Goal: Task Accomplishment & Management: Complete application form

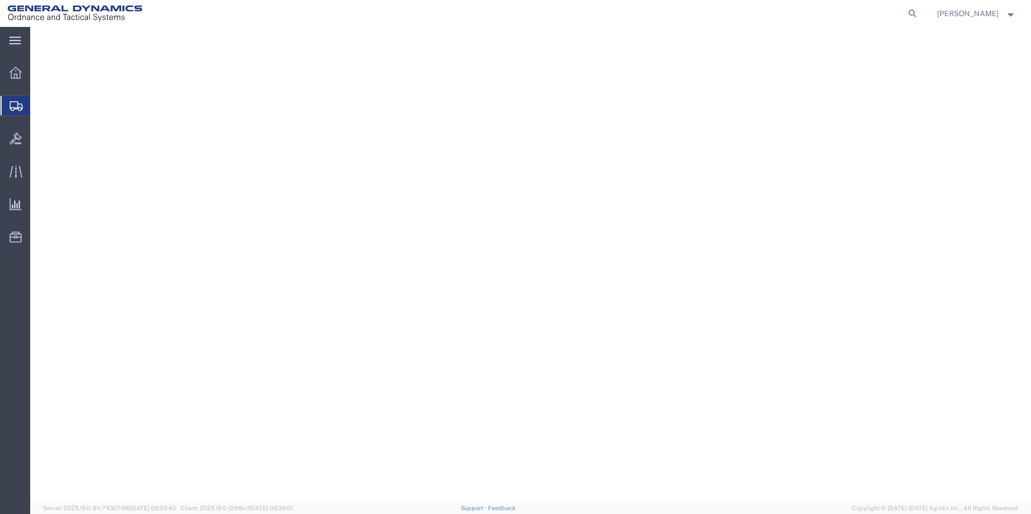
select select
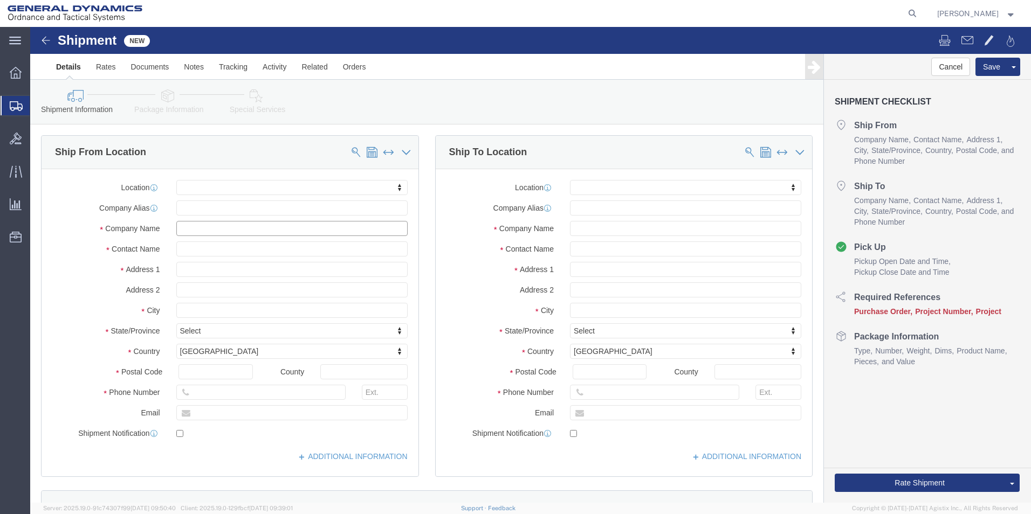
drag, startPoint x: 162, startPoint y: 203, endPoint x: 167, endPoint y: 196, distance: 8.8
click input "text"
paste input "SILMIX® [US_STATE]"
type input "SILMIX® [US_STATE]"
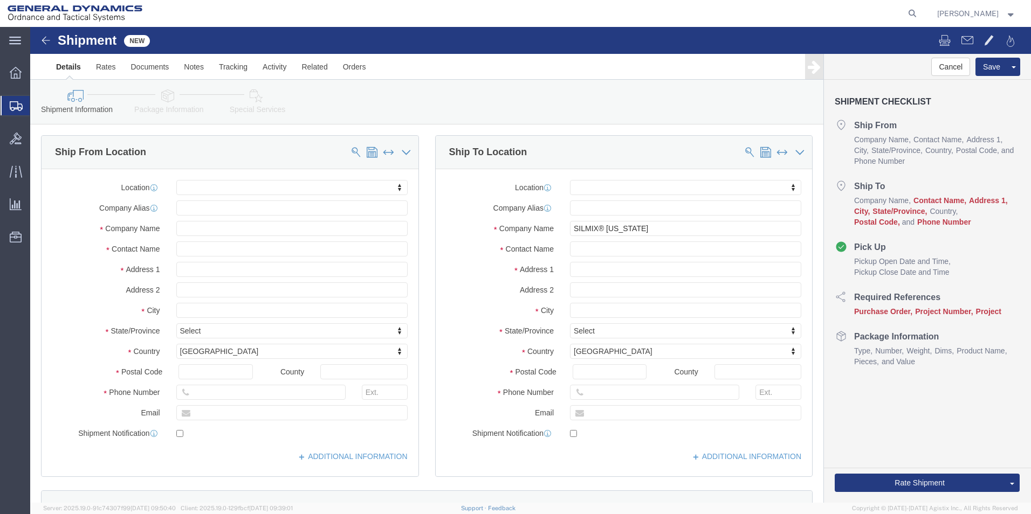
click div
click div "Location My Profile Location GD-OTS [GEOGRAPHIC_DATA] (Commerce) GD-OTS [GEOGRA…"
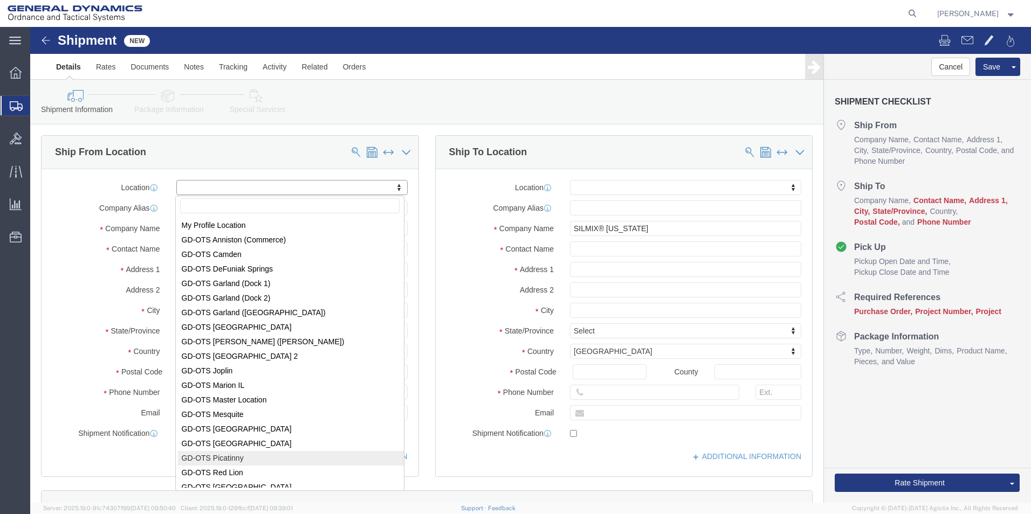
scroll to position [167, 0]
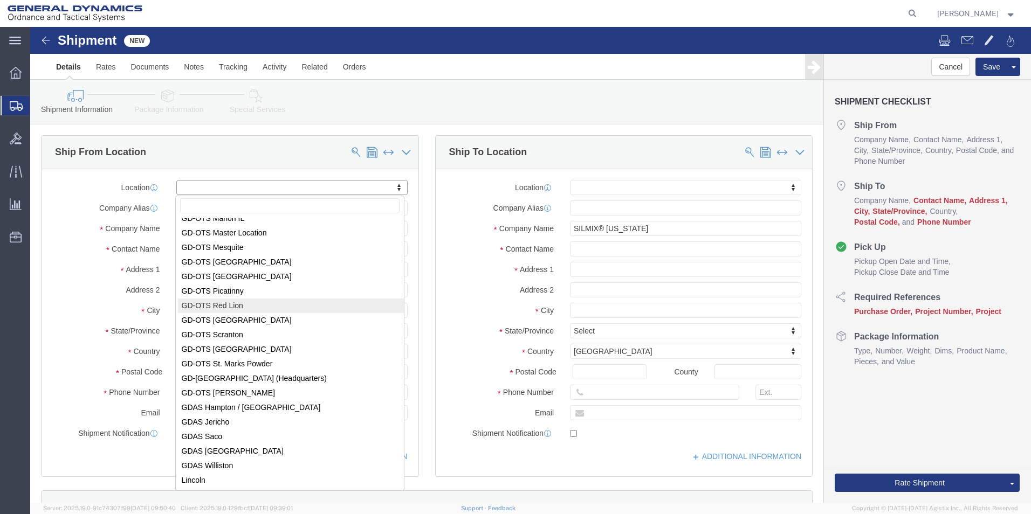
select select "310"
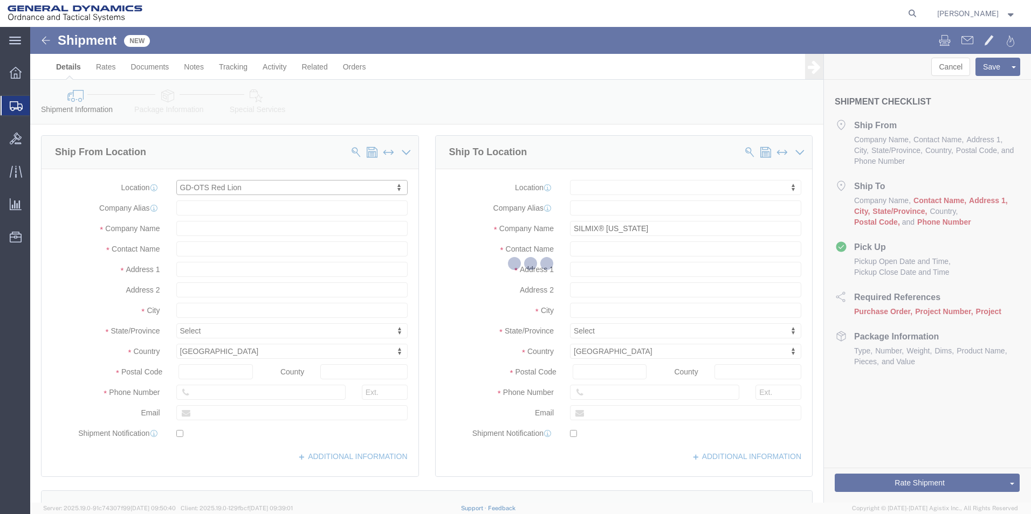
type input "REDLPAHIG0"
type input "General Dynamics - OTS"
type input "[STREET_ADDRESS]"
type input "Red Lion"
type input "17356"
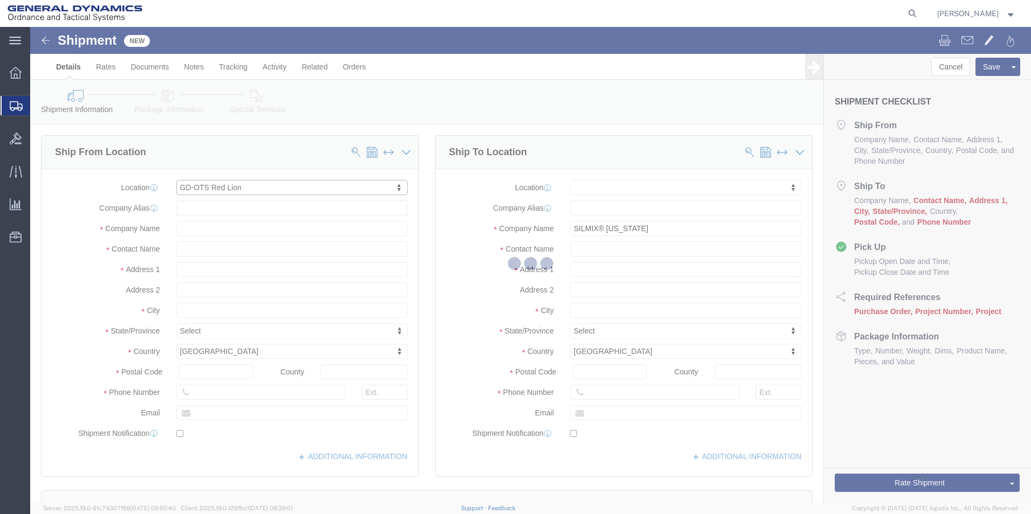
type input "[PHONE_NUMBER]"
select select "PA"
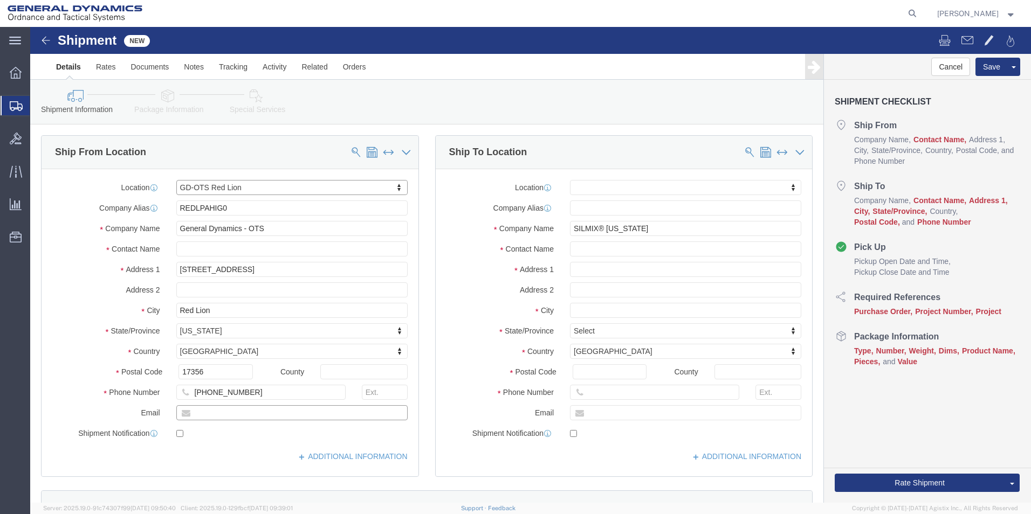
drag, startPoint x: 187, startPoint y: 392, endPoint x: 201, endPoint y: 378, distance: 19.1
click input "text"
type input "[EMAIL_ADDRESS][PERSON_NAME][DOMAIN_NAME]"
checkbox input "true"
click input "text"
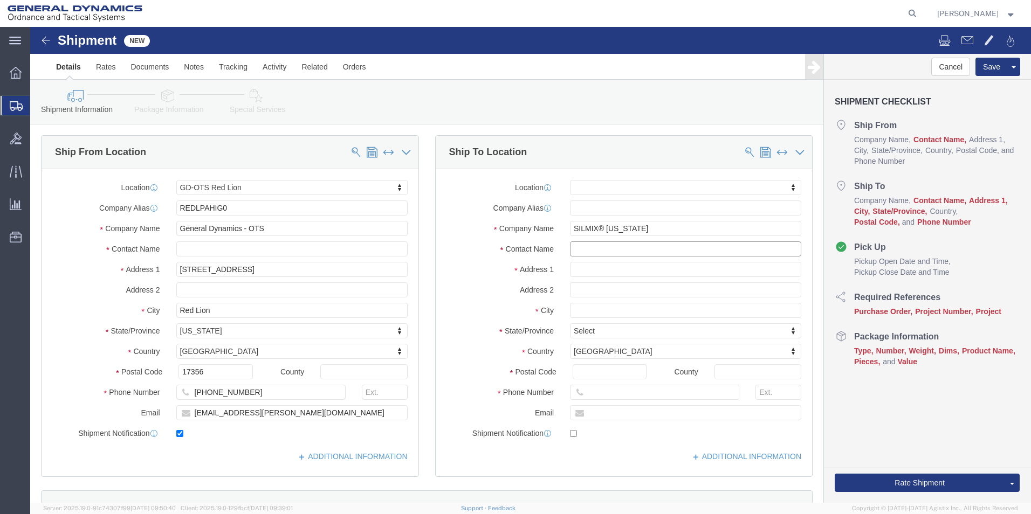
paste input "[PERSON_NAME] S-E-N-SC-IS/NOC"
click input "[PERSON_NAME] S-E-N-SC-IS/NOC"
type input "[PERSON_NAME] S-E-N-SC-IS/NOC"
drag, startPoint x: 547, startPoint y: 245, endPoint x: 553, endPoint y: 247, distance: 6.7
click input "text"
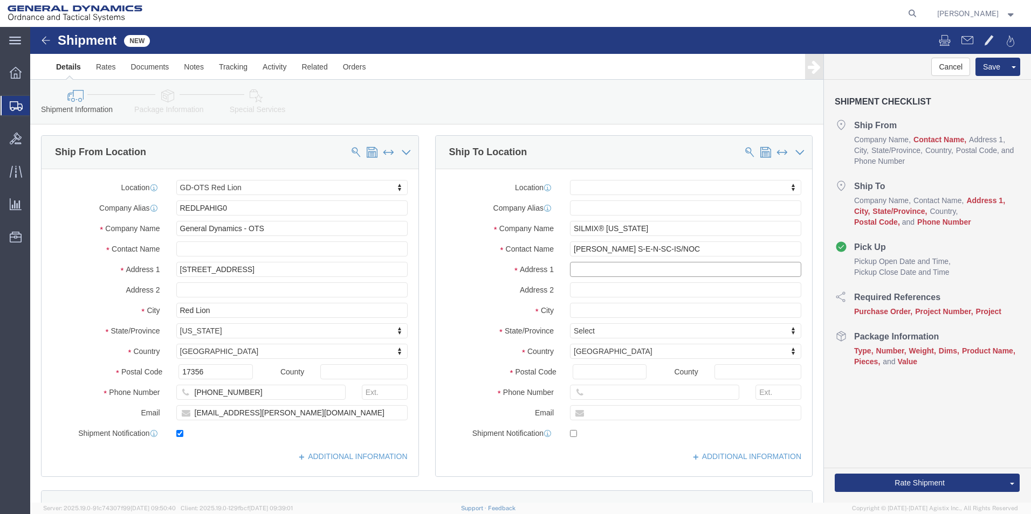
paste input "[STREET_ADDRESS]"
type input "[STREET_ADDRESS]"
select select
click input "text"
paste input "[GEOGRAPHIC_DATA]"
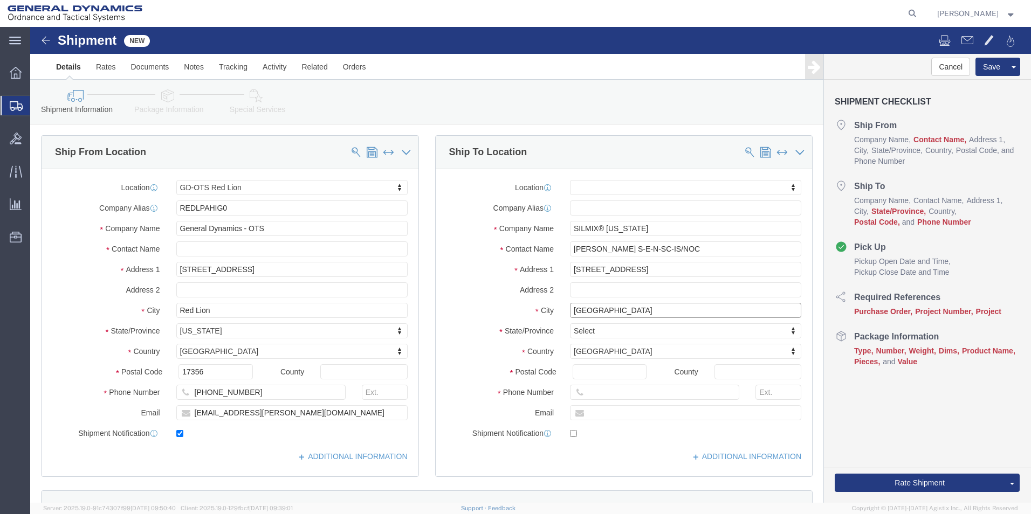
type input "[GEOGRAPHIC_DATA]"
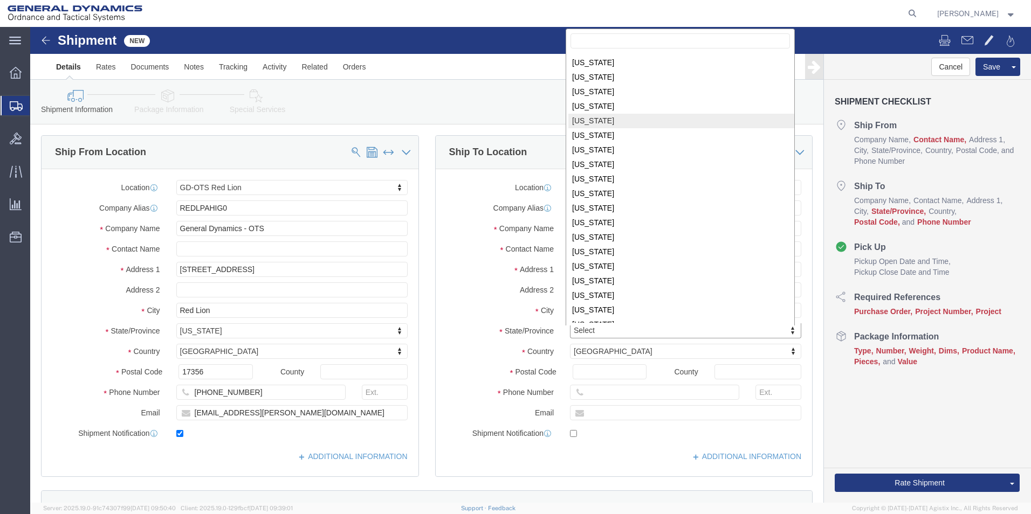
scroll to position [433, 0]
select select
select select "OH"
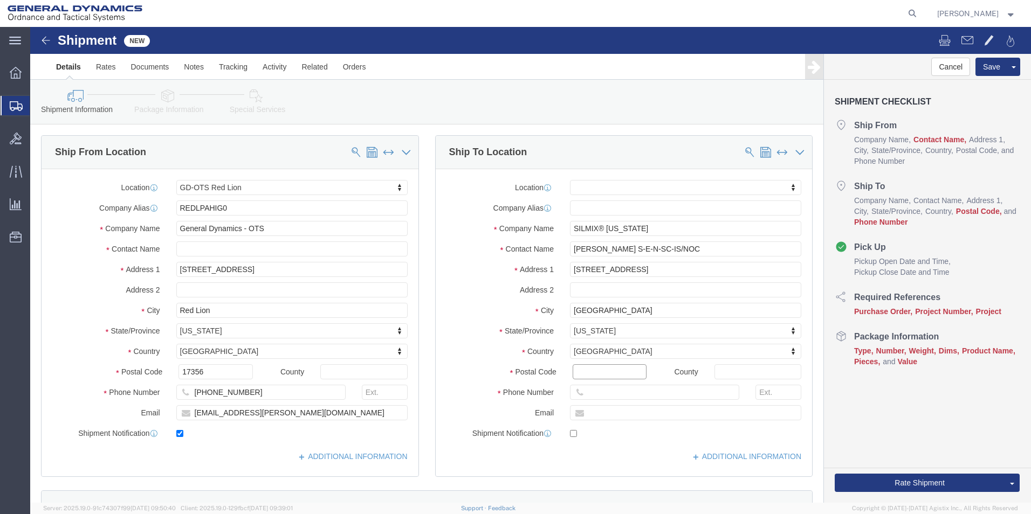
click input "Postal Code"
paste input "44720"
type input "44720"
select select
click input "text"
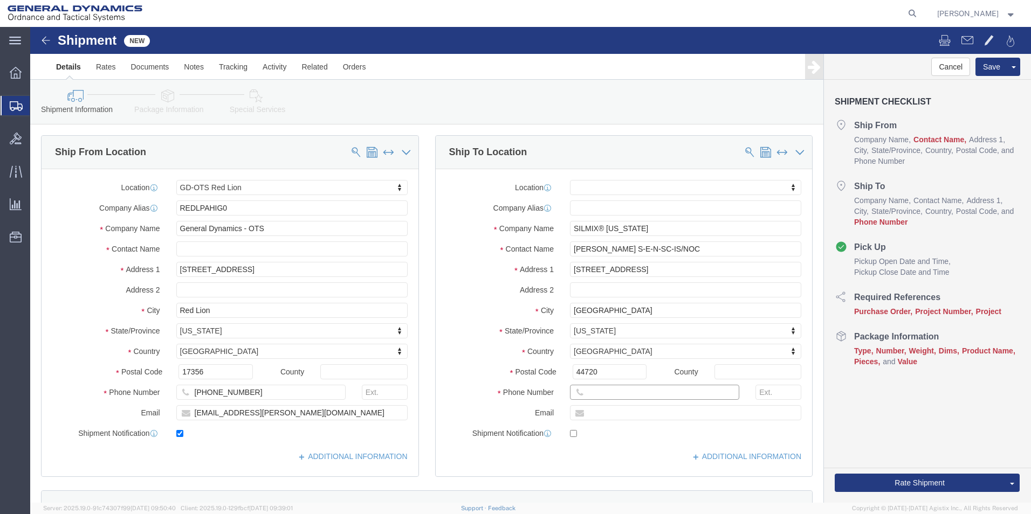
click input "text"
paste input ". [PHONE_NUMBER]"
click input ". [PHONE_NUMBER]"
click input "1-330.628.5429"
drag, startPoint x: 589, startPoint y: 363, endPoint x: 602, endPoint y: 365, distance: 13.1
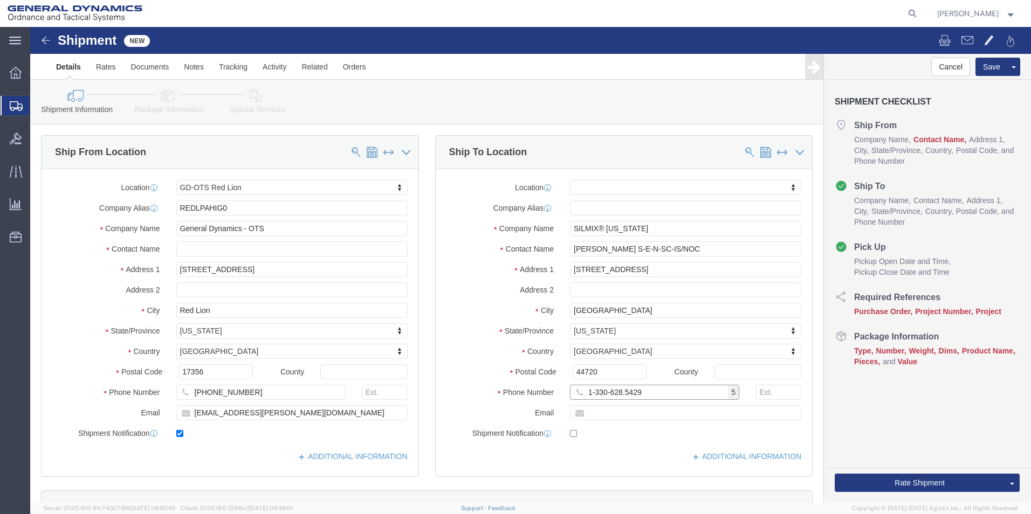
click input "1-330-628.5429"
type input "[PHONE_NUMBER]"
click input "text"
drag, startPoint x: 470, startPoint y: 358, endPoint x: 455, endPoint y: 350, distance: 17.4
click label "Phone Number"
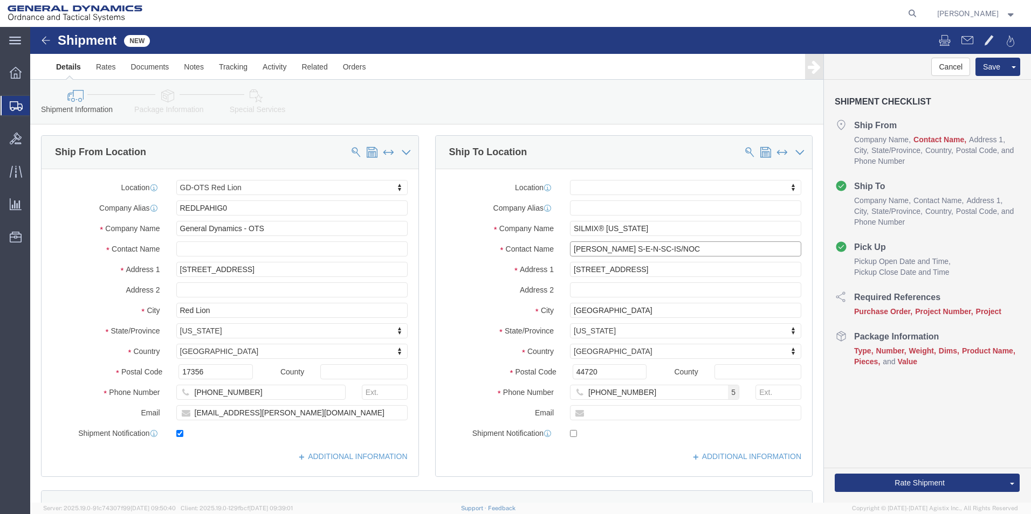
click input "[PERSON_NAME] S-E-N-SC-IS/NOC"
drag, startPoint x: 667, startPoint y: 223, endPoint x: 494, endPoint y: 225, distance: 172.5
click div "Contact Name [PERSON_NAME] S-E-N-SC-IS/NOC"
paste input "/ [PERSON_NAME]"
type input "[PERSON_NAME] / [PERSON_NAME]"
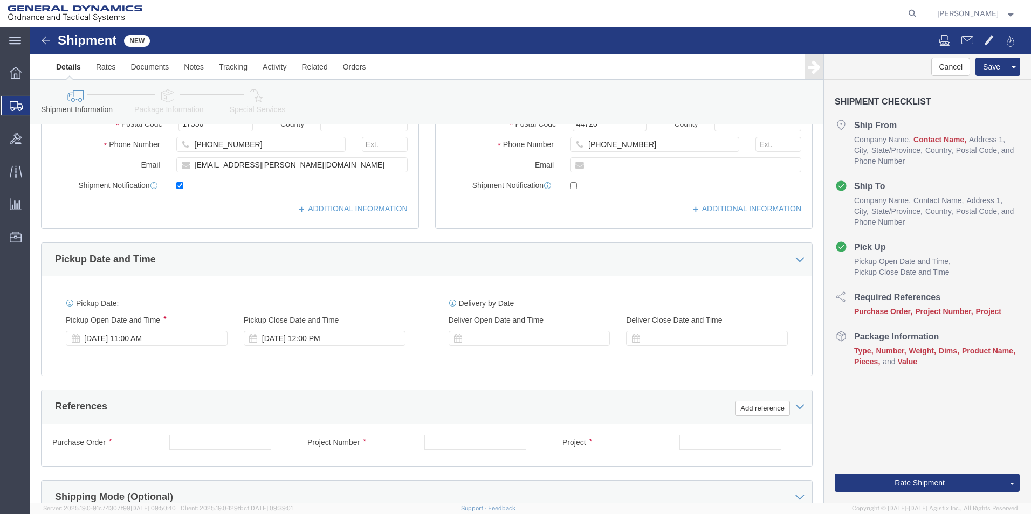
scroll to position [323, 0]
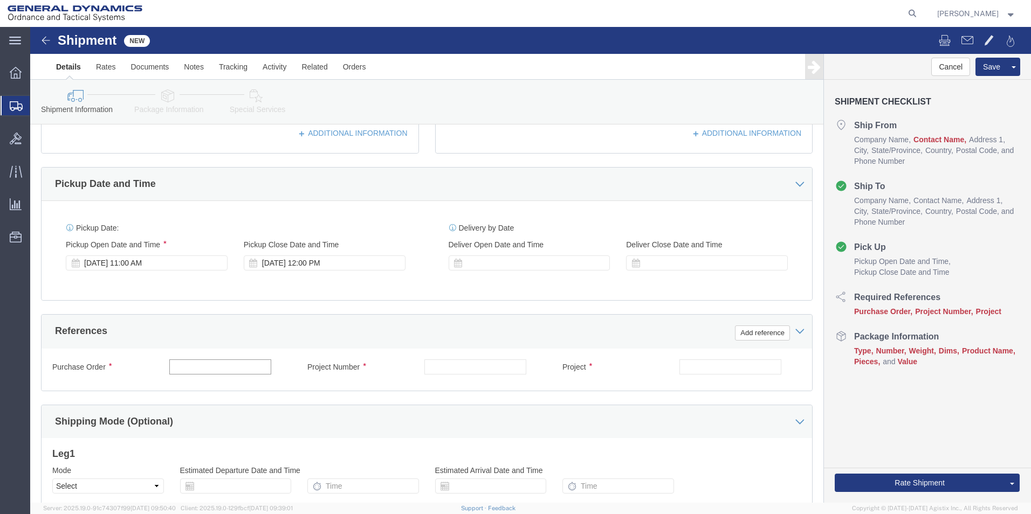
click input "text"
drag, startPoint x: 694, startPoint y: 347, endPoint x: 686, endPoint y: 340, distance: 10.7
click input "text"
drag, startPoint x: 687, startPoint y: 340, endPoint x: 648, endPoint y: 345, distance: 39.1
click div "Project 100041309"
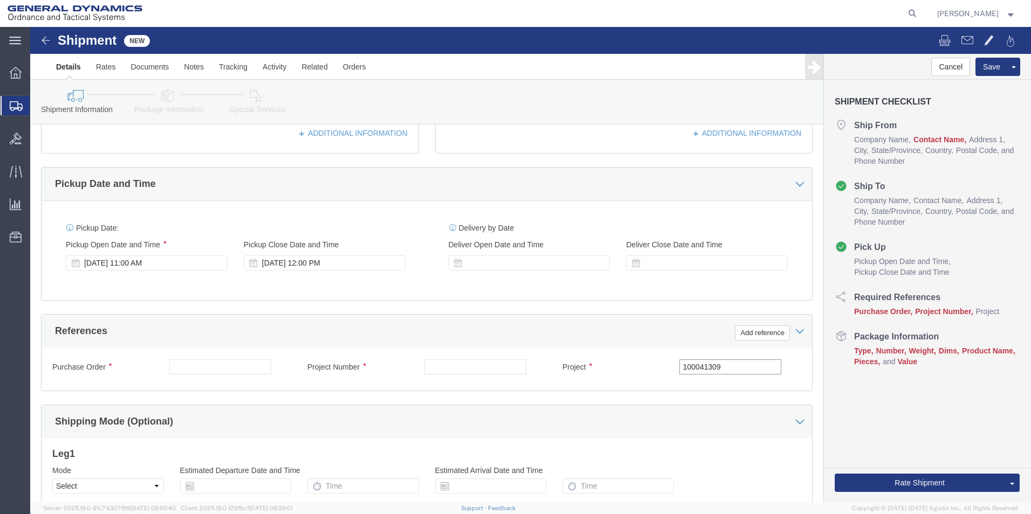
type input "100041309"
click input "text"
paste input "100041309"
type input "100041309"
click input "text"
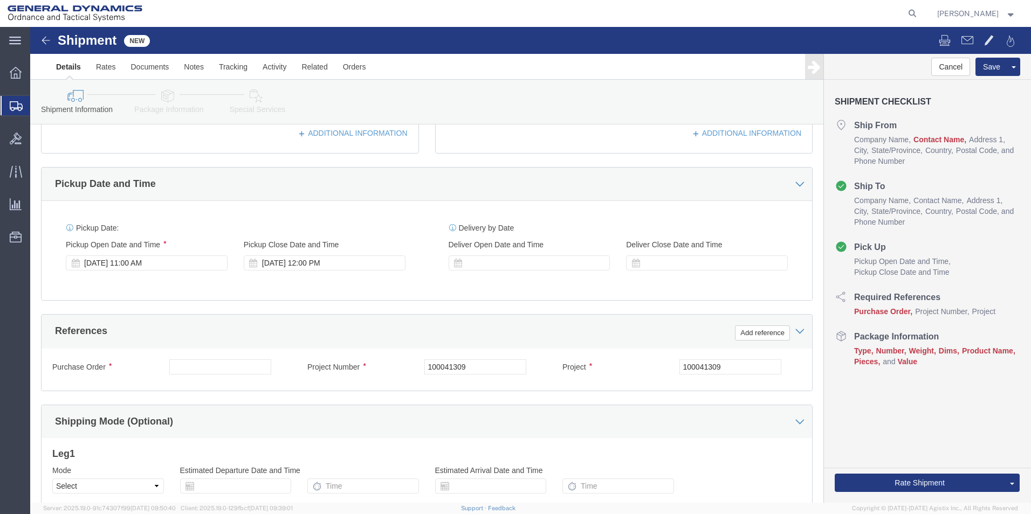
drag, startPoint x: 163, startPoint y: 342, endPoint x: 83, endPoint y: 346, distance: 79.9
click div "Purchase Order"
click input "text"
drag, startPoint x: 700, startPoint y: 341, endPoint x: 587, endPoint y: 351, distance: 113.7
click div "Project 100041309"
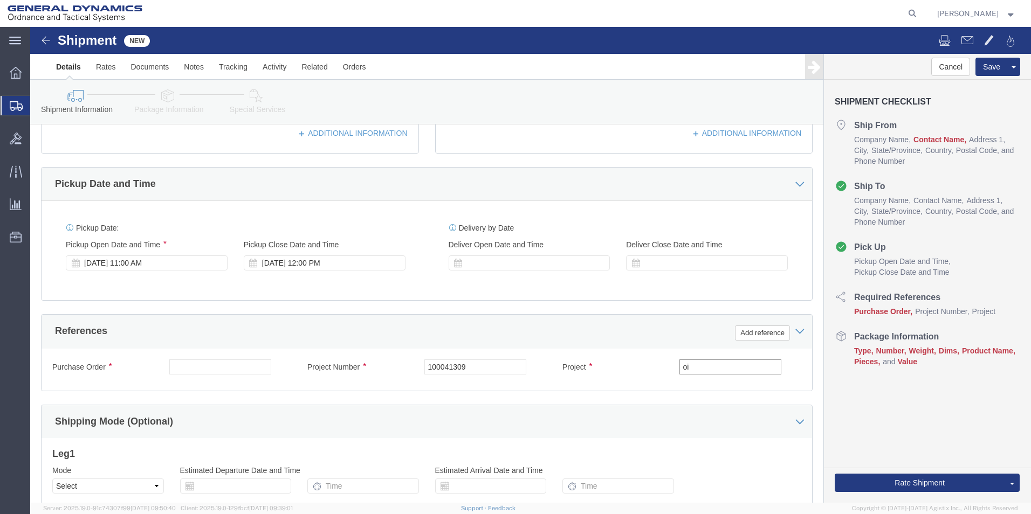
type input "o"
type input "irdex 30"
click input "100041309"
click input "text"
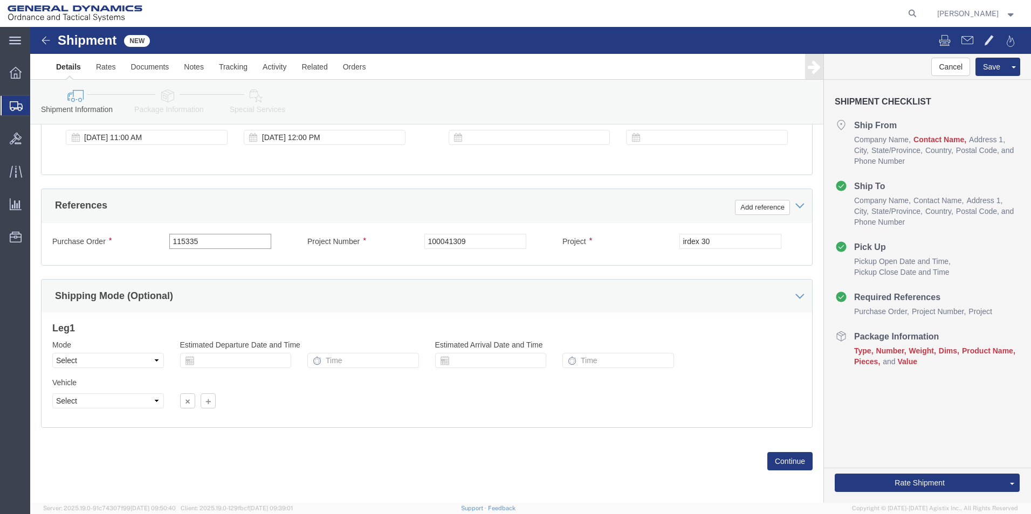
scroll to position [450, 0]
type input "115335"
click button "Continue"
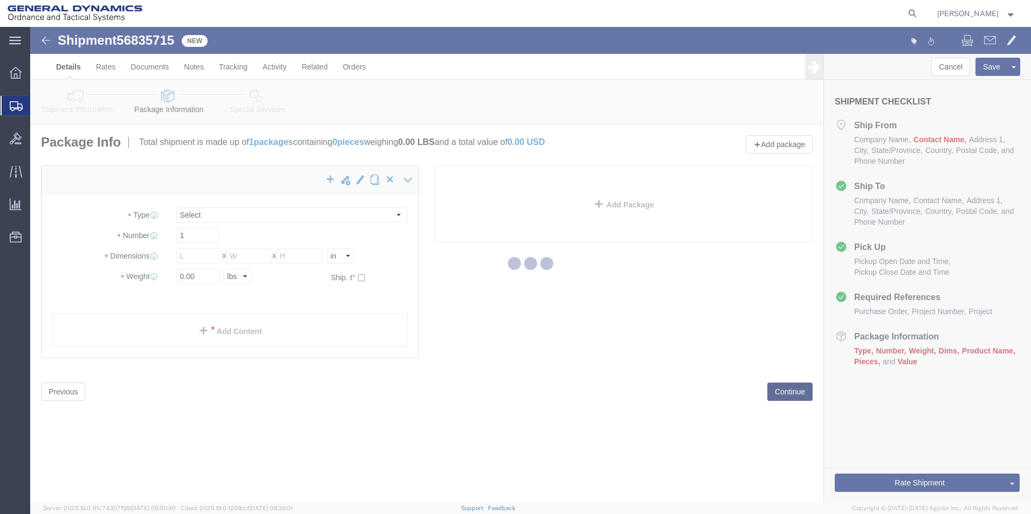
select select "CBOX"
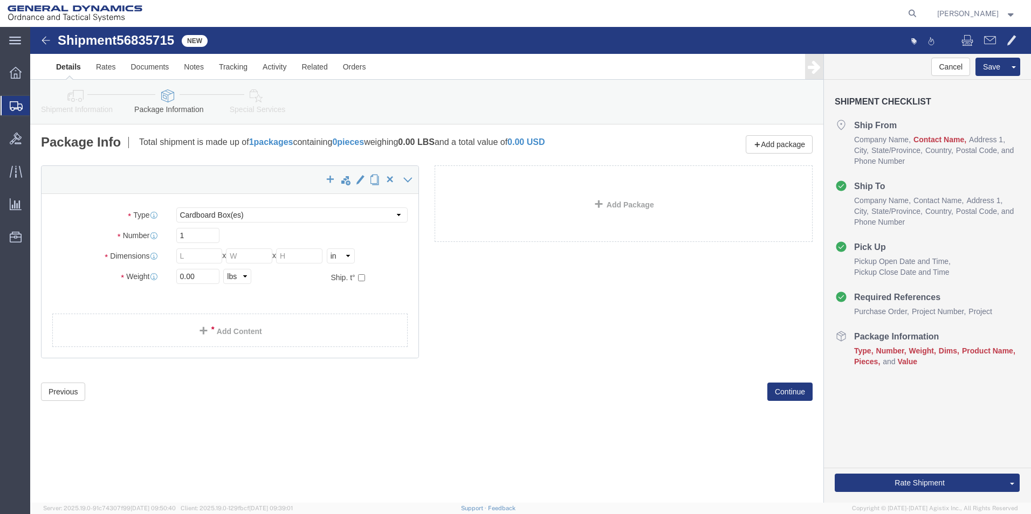
drag, startPoint x: 44, startPoint y: 71, endPoint x: 52, endPoint y: 75, distance: 8.4
click icon
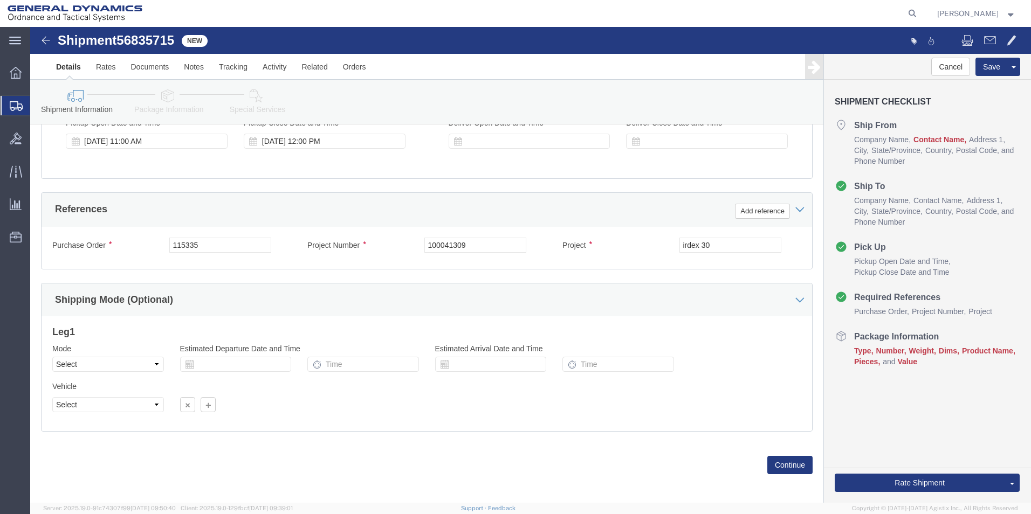
scroll to position [450, 0]
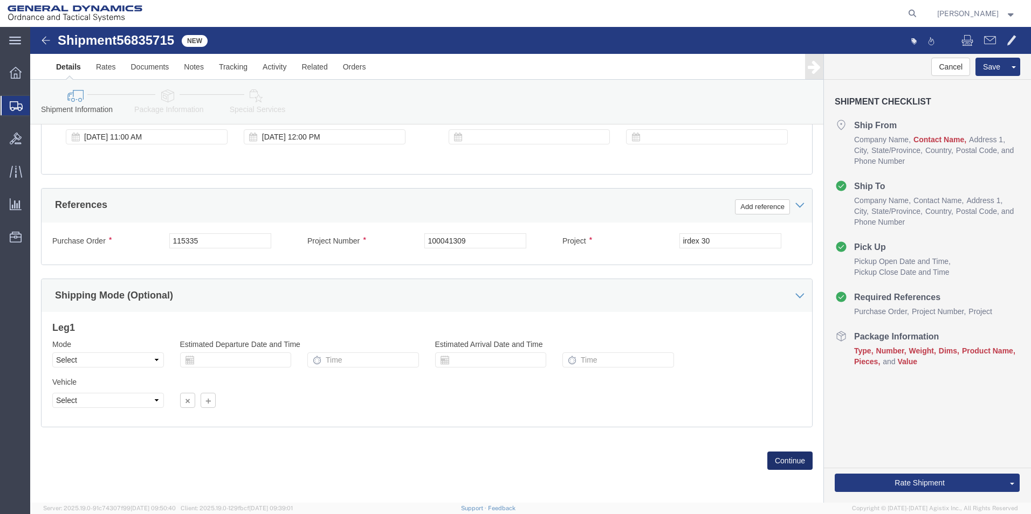
click button "Continue"
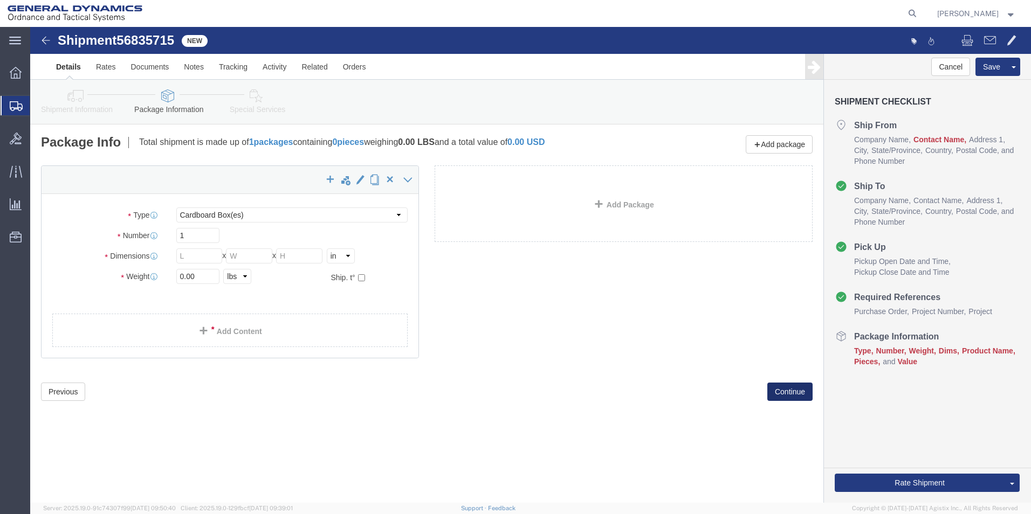
scroll to position [0, 0]
click select "Select Bale(s) Basket(s) Bolt(s) Bottle(s) Buckets Bulk Bundle(s) Can(s) Cardbo…"
drag, startPoint x: 20, startPoint y: 302, endPoint x: 28, endPoint y: 286, distance: 18.1
click at [22, 300] on div "main_menu Created with Sketch. Collapse Menu Overview Shipments Shipment Manage…" at bounding box center [15, 270] width 30 height 487
click input "text"
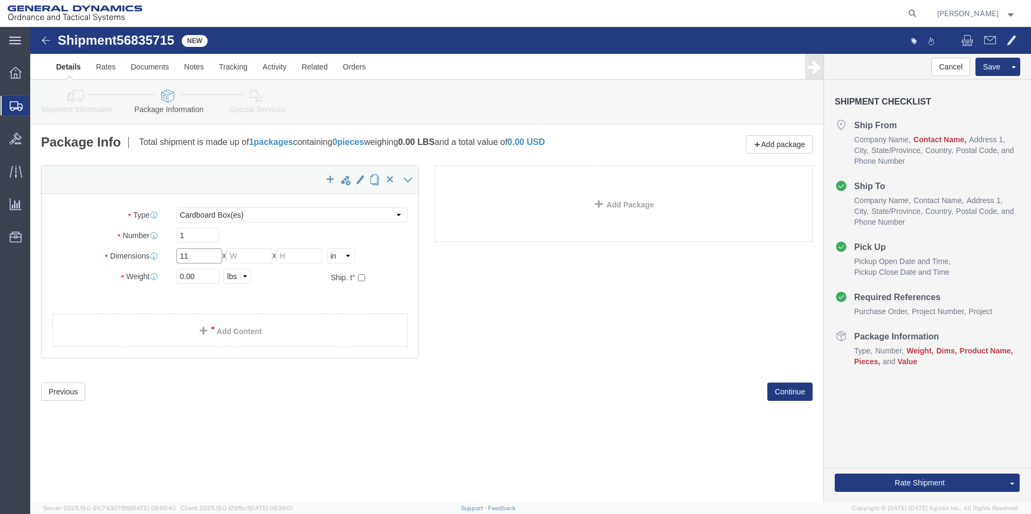
type input "11"
click input "text"
type input "6"
click input "text"
type input "7"
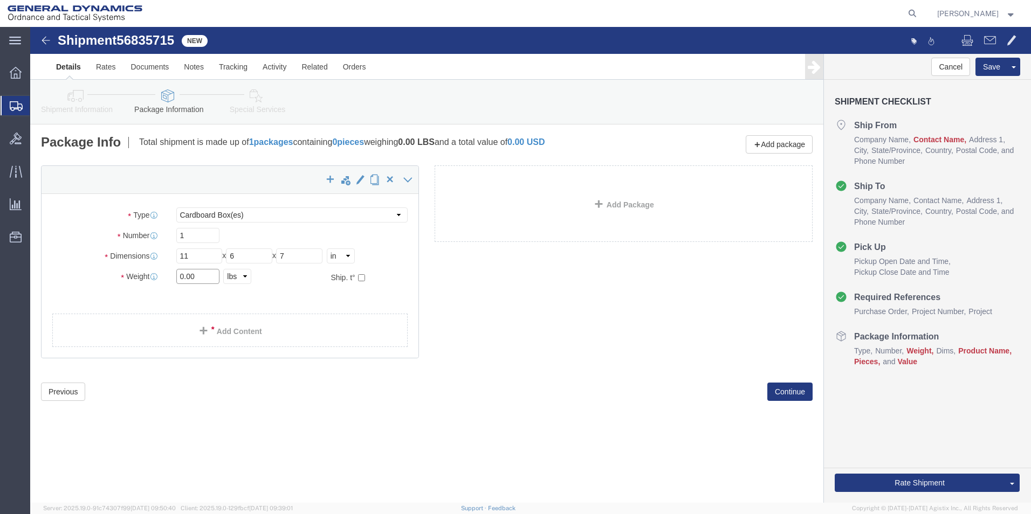
drag, startPoint x: 176, startPoint y: 250, endPoint x: 92, endPoint y: 244, distance: 84.3
click div "Weight 0.00 Select kgs lbs Ship. t°"
type input "3"
drag, startPoint x: 141, startPoint y: 366, endPoint x: 150, endPoint y: 297, distance: 69.5
click div "Previous Continue"
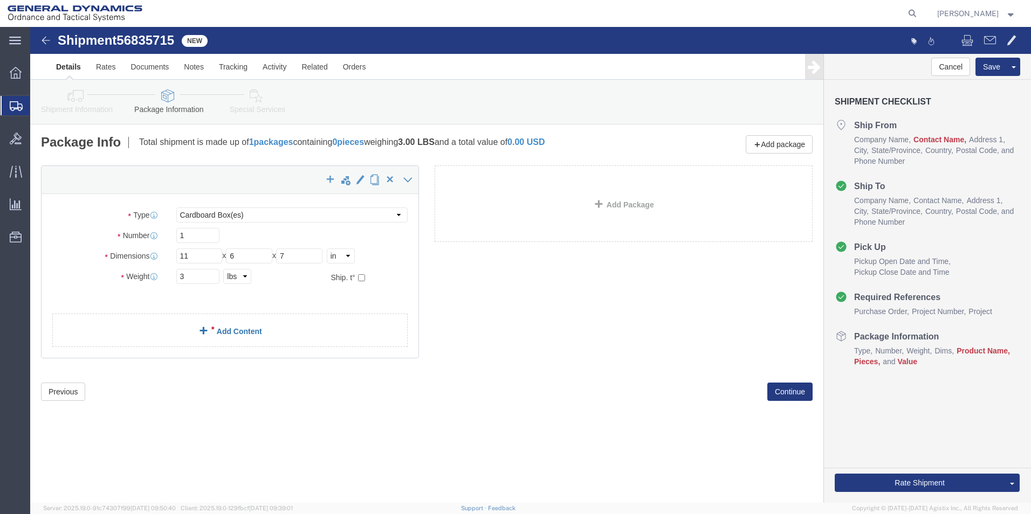
click link "Add Content"
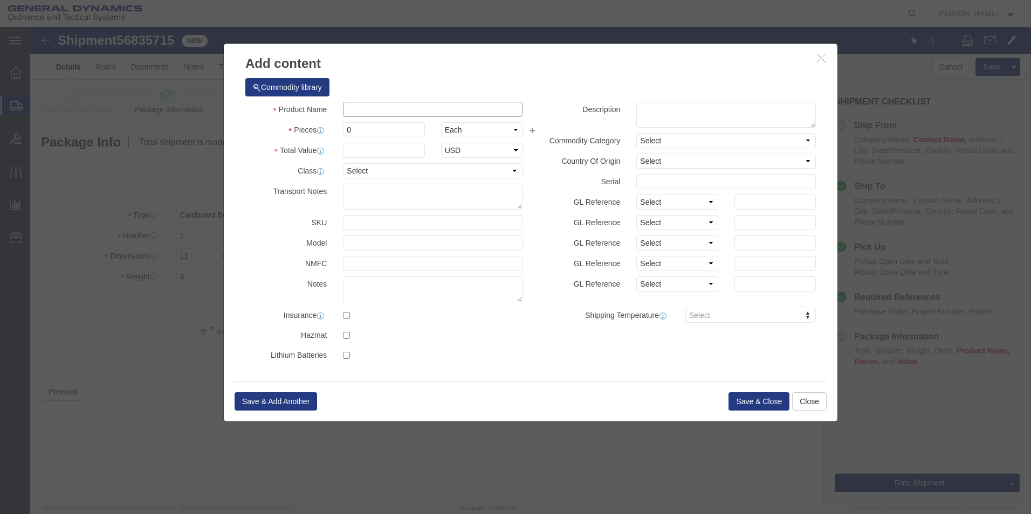
click input "text"
type input "Test"
type input "1"
select select "BF"
click select "Select Bag Barrels 100Board Feet Bottle Box Blister Pack Carats Can Capsule Car…"
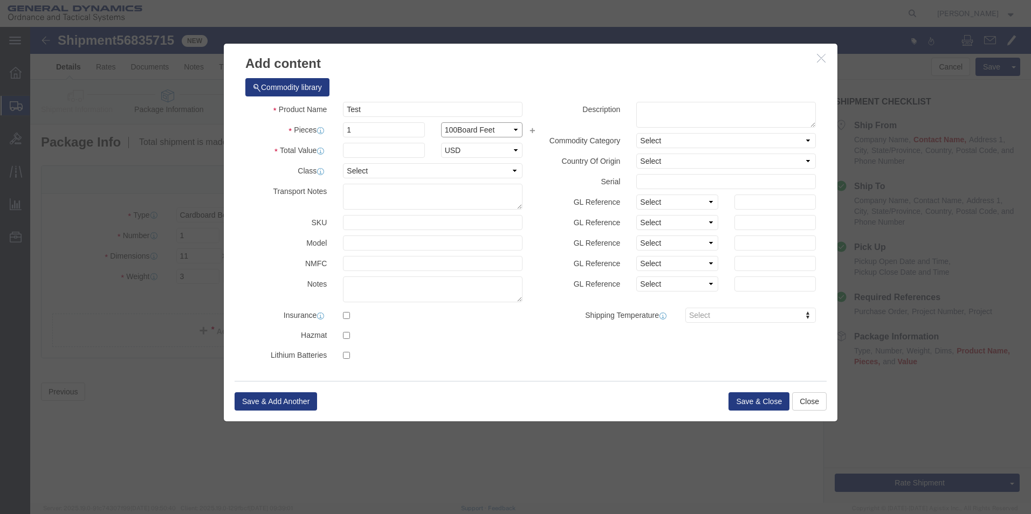
select select
click select "Select Bag Barrels 100Board Feet Bottle Box Blister Pack Carats Can Capsule Car…"
click input "text"
type input "1"
drag, startPoint x: 230, startPoint y: 151, endPoint x: 222, endPoint y: 147, distance: 9.6
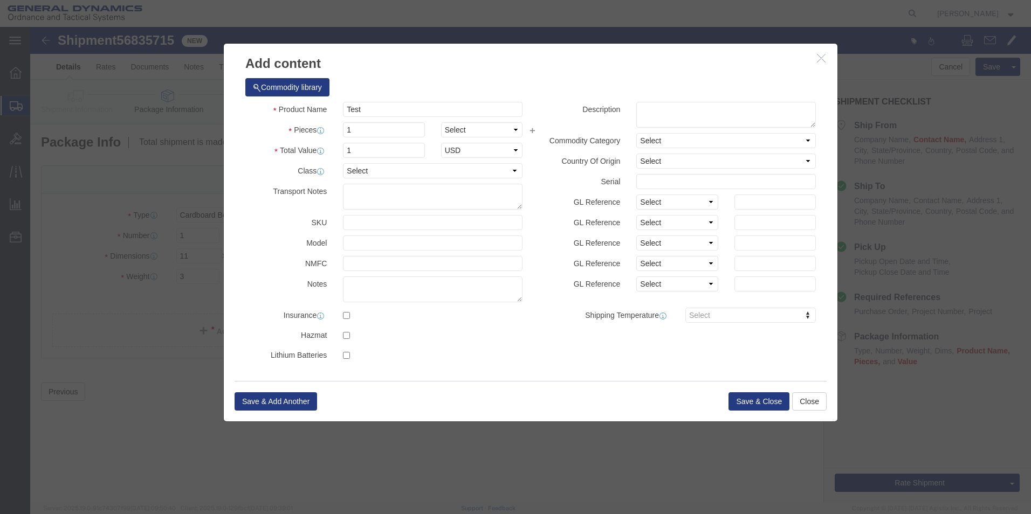
click div "Class Select 50 55 60 65 70 85 92.5 100 125 175 250 300 400"
click button "Save & Close"
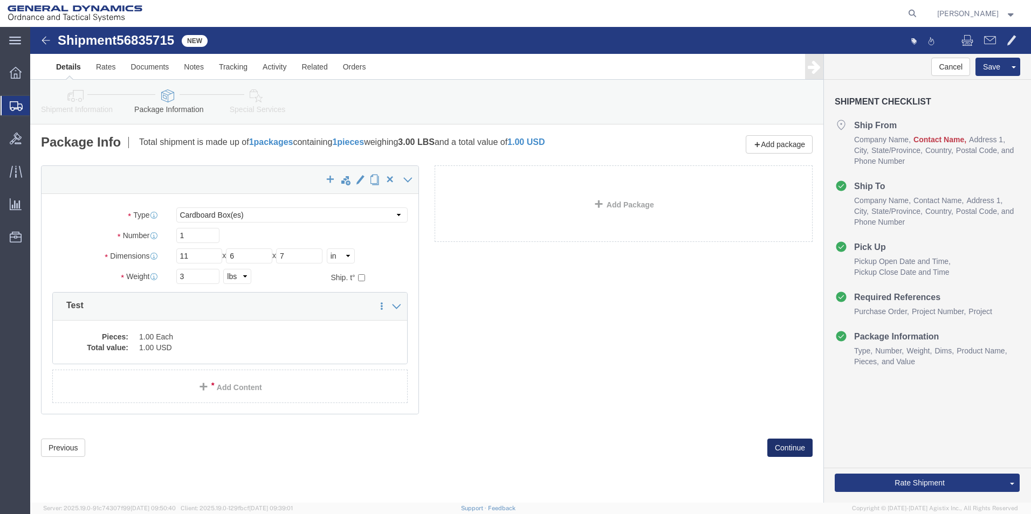
click button "Continue"
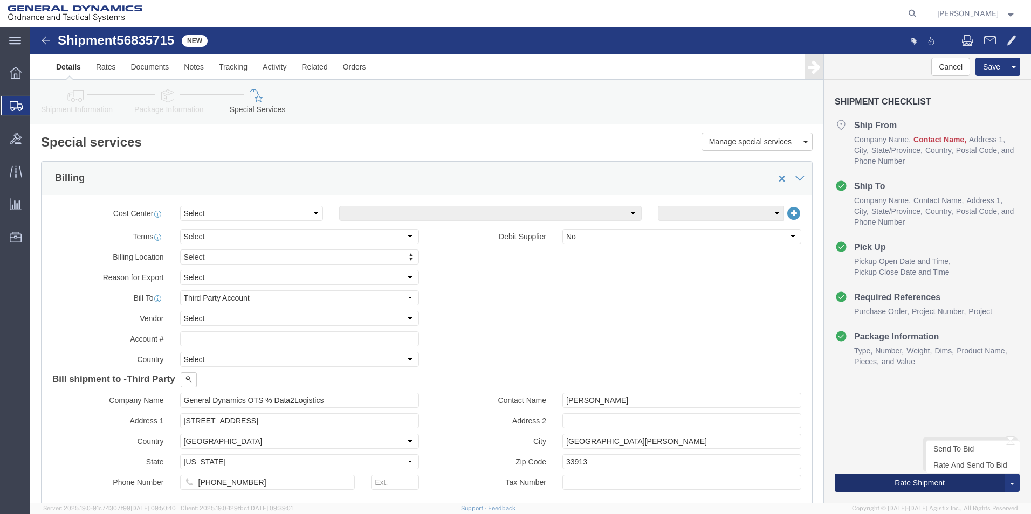
click button "Rate Shipment"
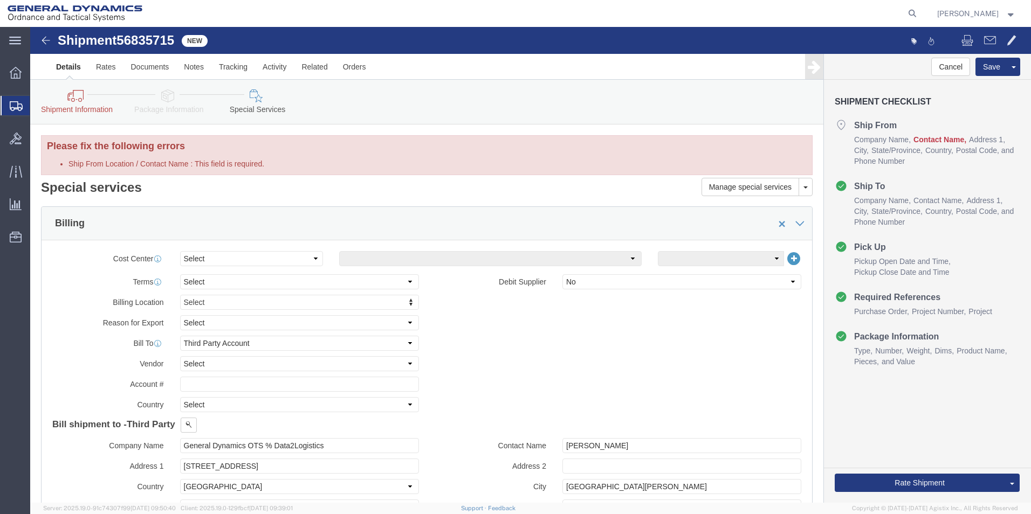
click icon
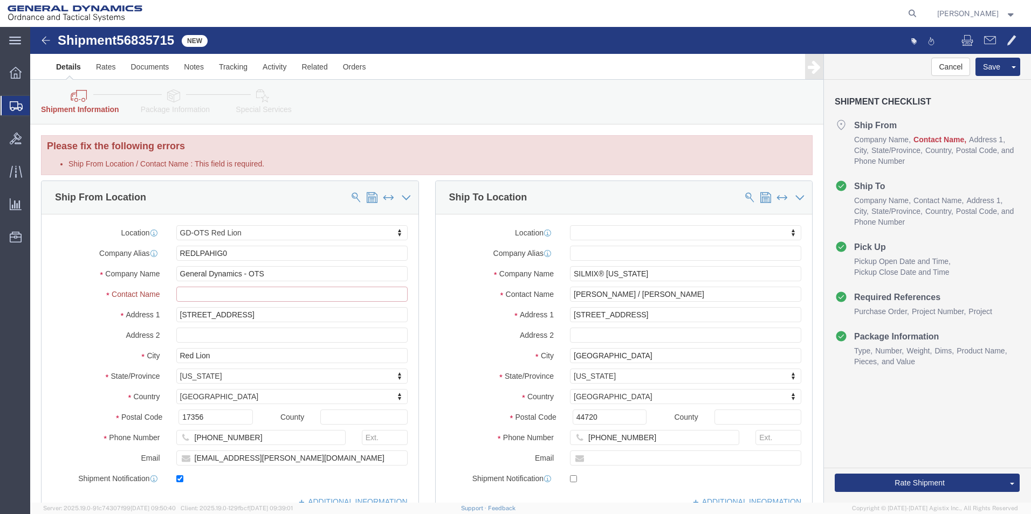
click input "Ship From Location / Contact Name : This field is required."
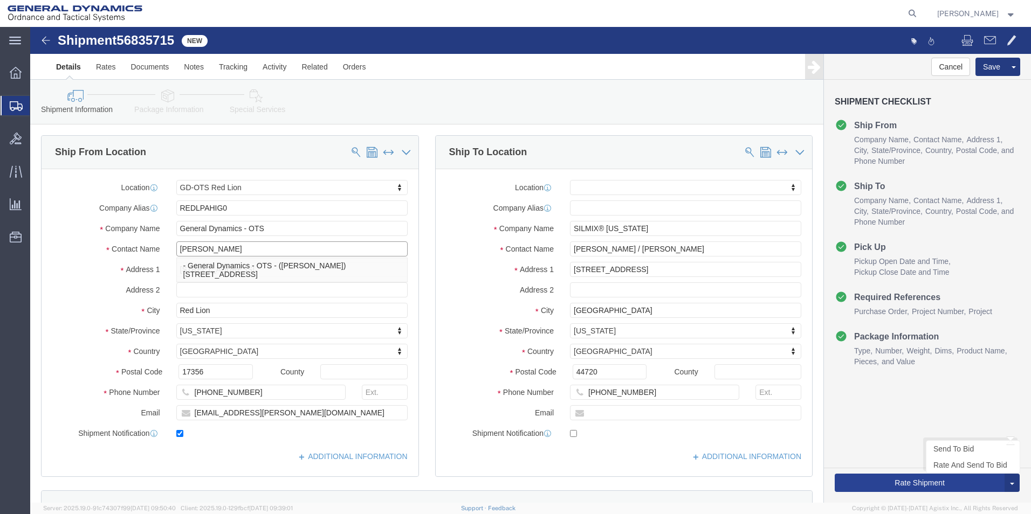
type input "[PERSON_NAME]"
click button "Rate Shipment"
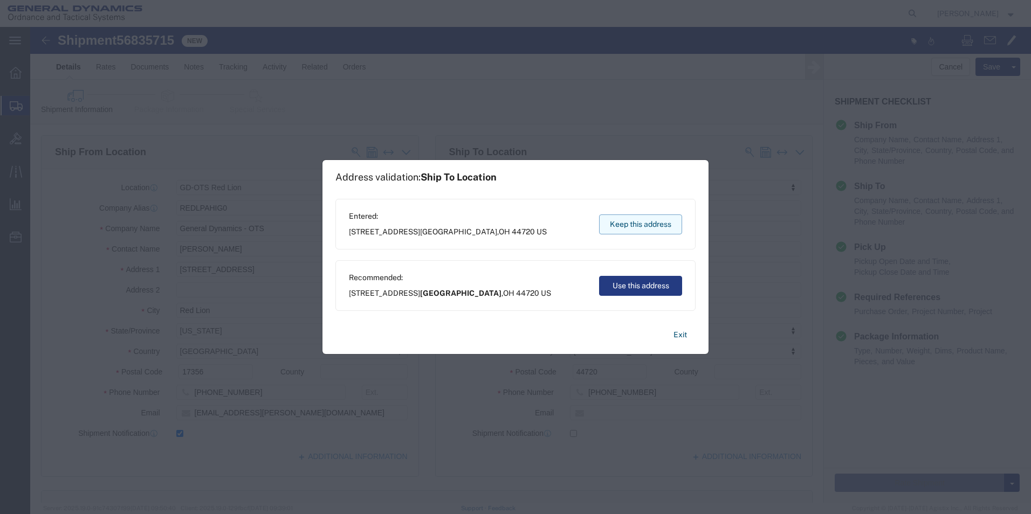
click at [612, 232] on button "Keep this address" at bounding box center [640, 225] width 83 height 20
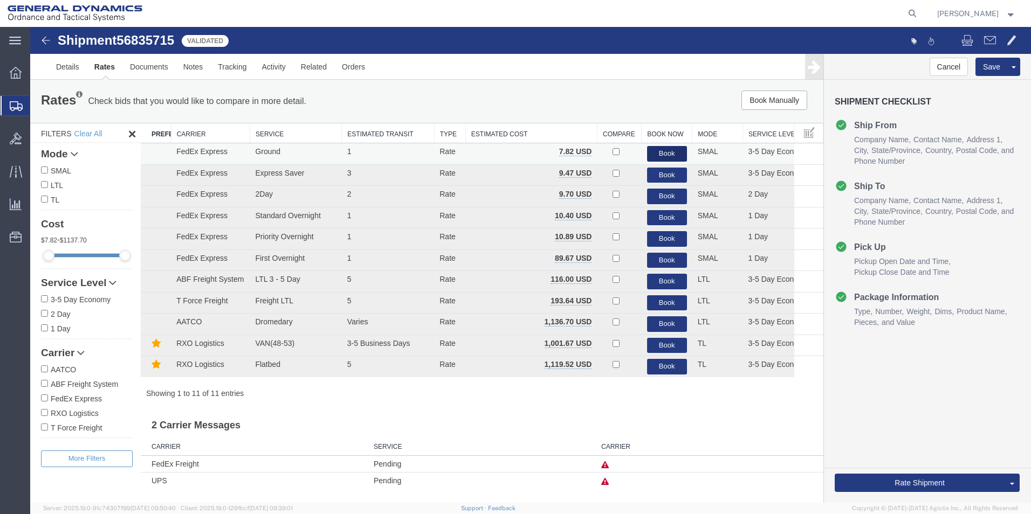
click at [680, 148] on button "Book" at bounding box center [667, 154] width 40 height 16
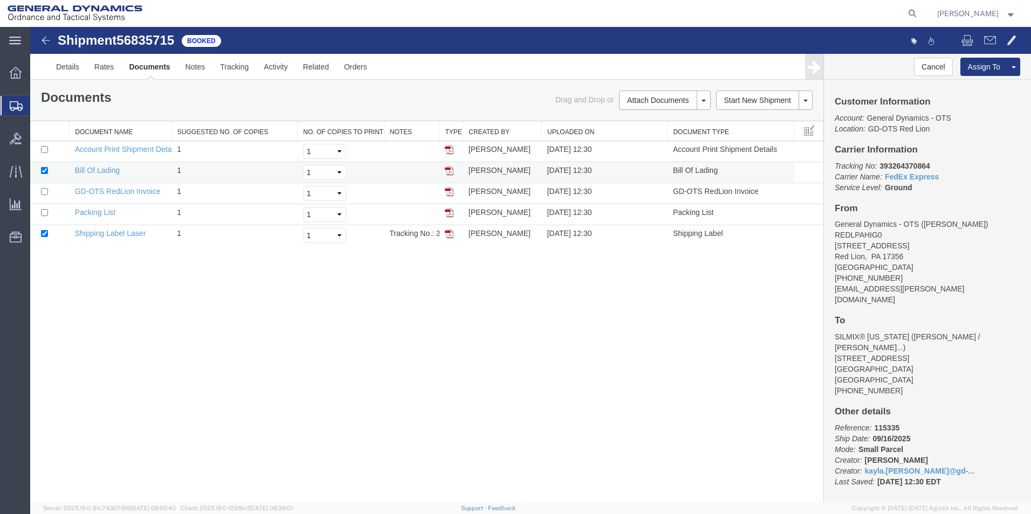
drag, startPoint x: 447, startPoint y: 236, endPoint x: 444, endPoint y: 178, distance: 57.8
click at [448, 236] on img at bounding box center [449, 234] width 9 height 9
click at [314, 354] on div "Shipment 56835715 5 of 5 Booked Details Rates Documents Notes Tracking Activity…" at bounding box center [530, 265] width 1000 height 476
click at [545, 334] on div "Shipment 56835715 5 of 5 Booked Details Rates Documents Notes Tracking Activity…" at bounding box center [530, 265] width 1000 height 476
